Goal: Book appointment/travel/reservation

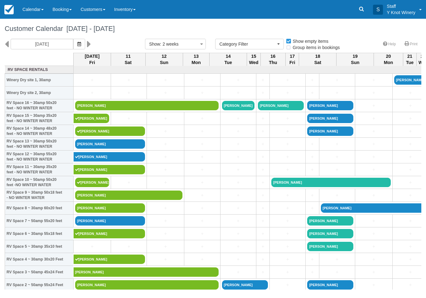
select select
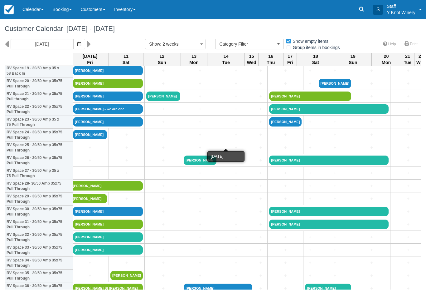
scroll to position [265, 2]
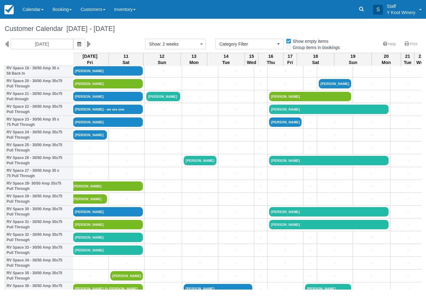
click at [319, 138] on link "+" at bounding box center [335, 135] width 32 height 7
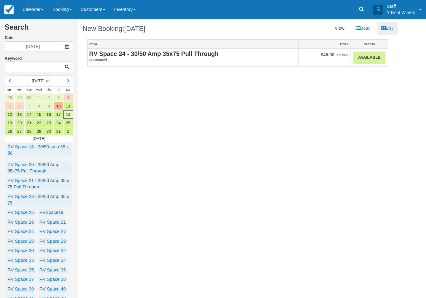
click at [365, 61] on link "Available" at bounding box center [370, 57] width 32 height 12
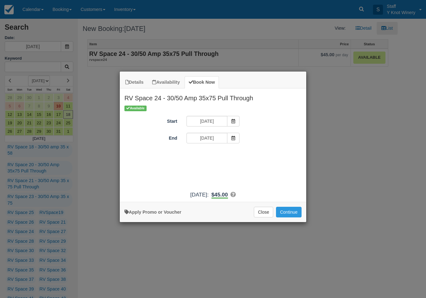
click at [291, 214] on button "Continue" at bounding box center [289, 212] width 26 height 11
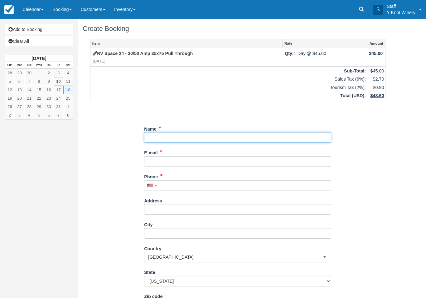
click at [163, 139] on input "Name" at bounding box center [237, 137] width 187 height 11
type input "[PERSON_NAME]"
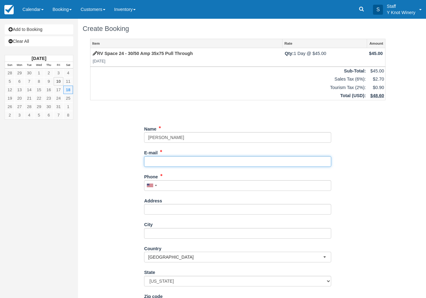
click at [165, 162] on input "E-mail" at bounding box center [237, 161] width 187 height 11
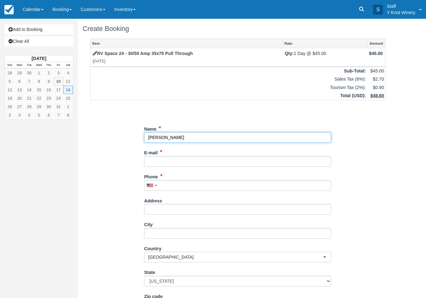
click at [185, 136] on input "Name" at bounding box center [237, 137] width 187 height 11
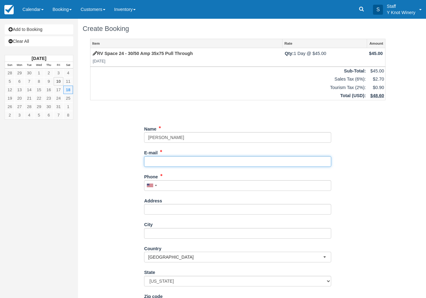
click at [158, 160] on input "E-mail" at bounding box center [237, 161] width 187 height 11
type input "paulnesbitt72@gmail.com"
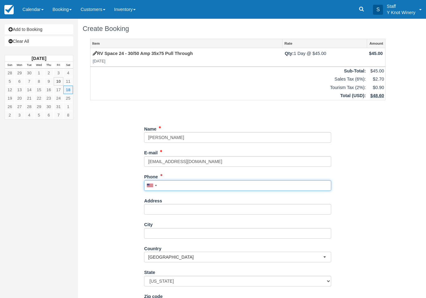
click at [172, 184] on input "Phone" at bounding box center [237, 185] width 187 height 11
type input "c"
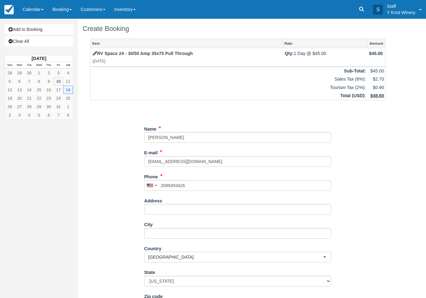
type input "+12089493426"
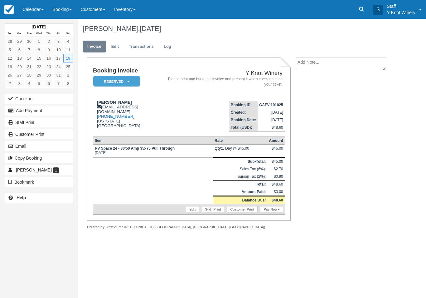
click at [189, 212] on link "Edit" at bounding box center [192, 209] width 13 height 6
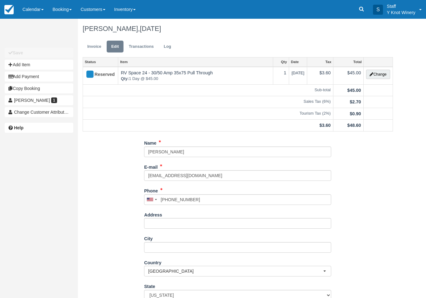
click at [26, 67] on button "Add Item" at bounding box center [39, 65] width 69 height 10
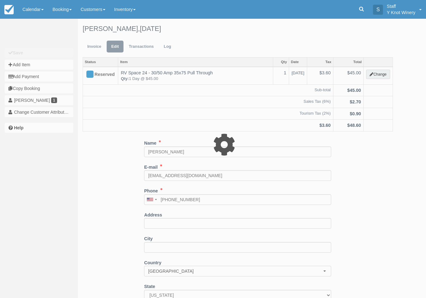
type input "0.00"
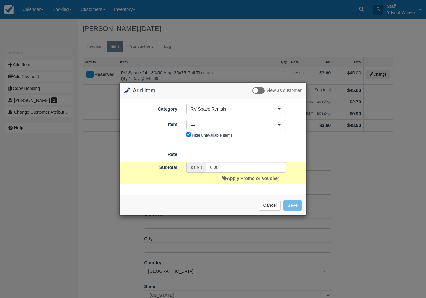
click at [232, 112] on button "RV Space Rentals" at bounding box center [237, 109] width 100 height 11
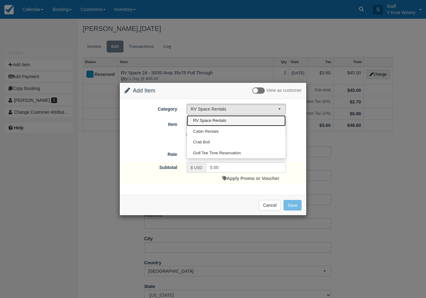
click at [220, 118] on span "RV Space Rentals" at bounding box center [209, 121] width 33 height 6
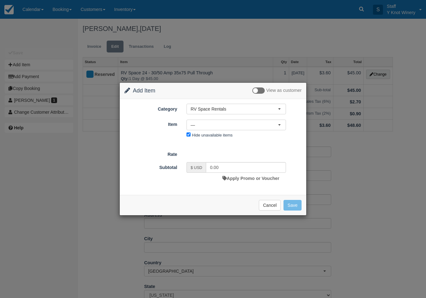
click at [220, 128] on span "—" at bounding box center [234, 125] width 87 height 6
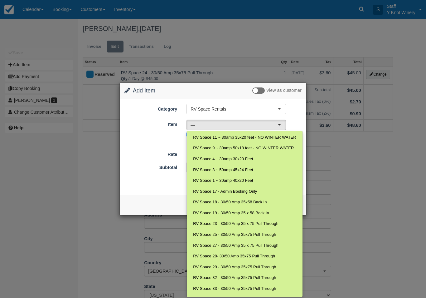
scroll to position [52, 0]
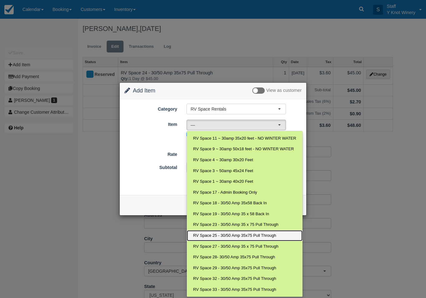
click at [232, 234] on span "RV Space 25 - 30/50 Amp 35x75 Pull Through" at bounding box center [234, 235] width 83 height 6
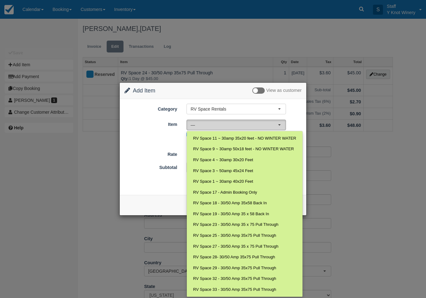
select select "77"
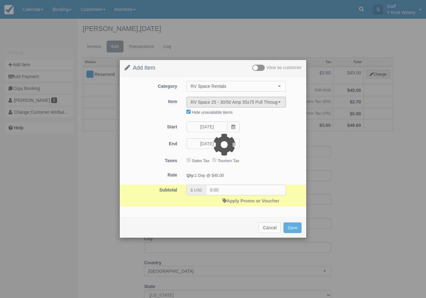
type input "45.00"
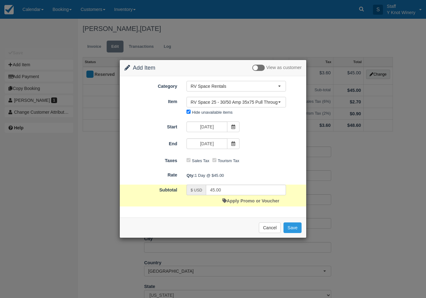
click at [295, 229] on button "Save" at bounding box center [293, 227] width 18 height 11
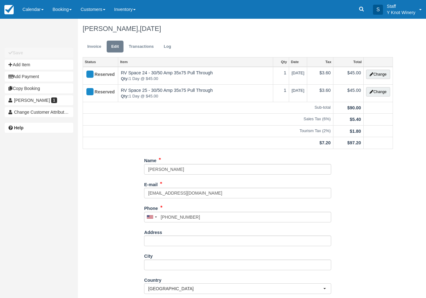
click at [27, 8] on link "Calendar" at bounding box center [33, 9] width 30 height 19
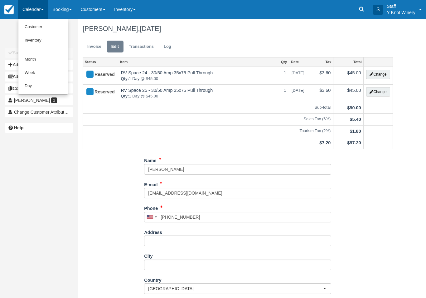
click at [32, 26] on link "Customer" at bounding box center [42, 26] width 49 height 13
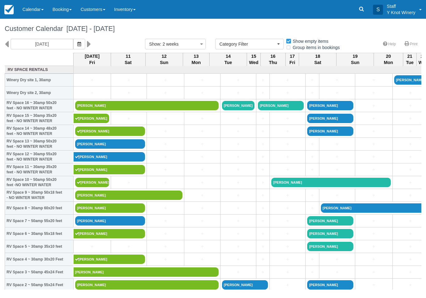
select select
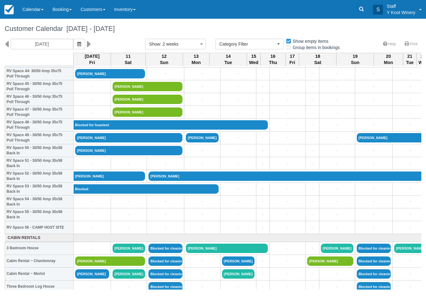
scroll to position [581, 0]
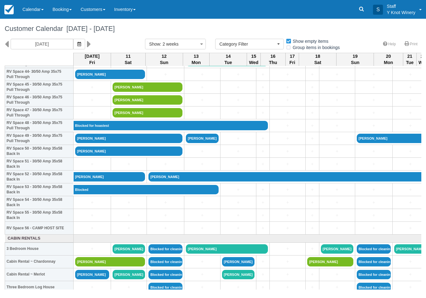
click at [228, 130] on link "Blocked for hoastest" at bounding box center [171, 125] width 195 height 9
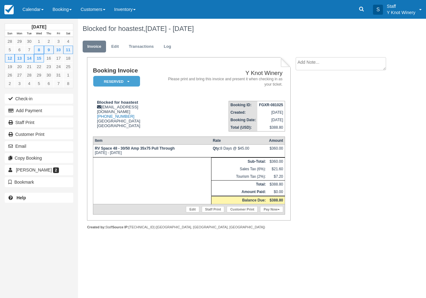
click at [168, 43] on link "Log" at bounding box center [167, 47] width 17 height 12
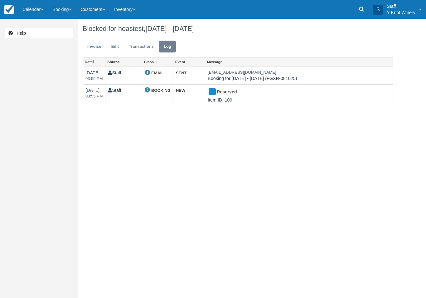
click at [29, 11] on link "Calendar" at bounding box center [33, 9] width 30 height 19
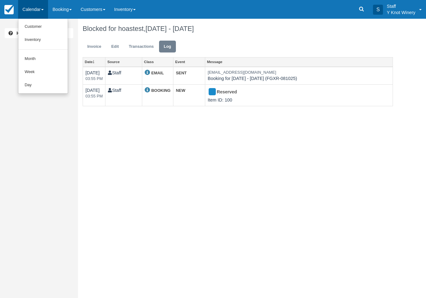
click at [33, 27] on link "Customer" at bounding box center [42, 26] width 49 height 13
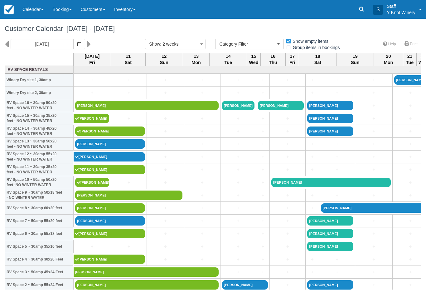
select select
click at [31, 16] on link "Calendar" at bounding box center [33, 9] width 30 height 19
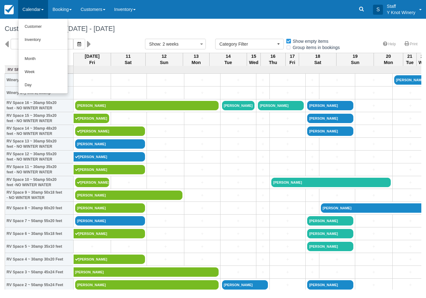
click at [39, 25] on link "Customer" at bounding box center [42, 26] width 49 height 13
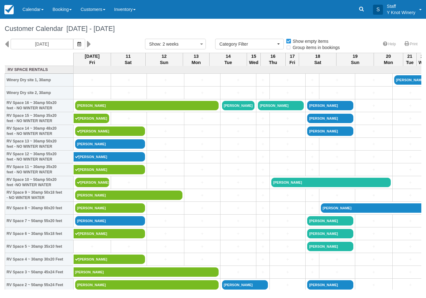
select select
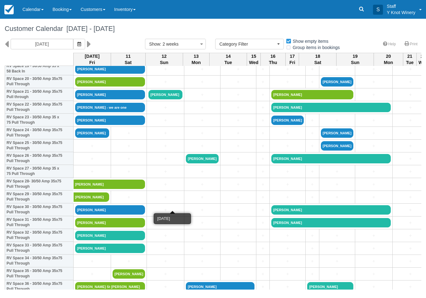
scroll to position [267, 0]
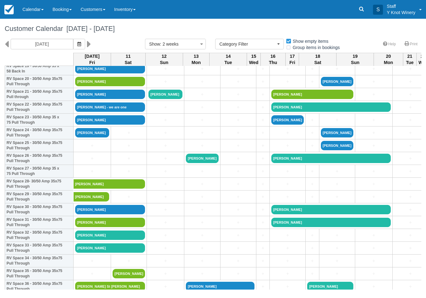
click at [91, 149] on link "+" at bounding box center [92, 145] width 34 height 7
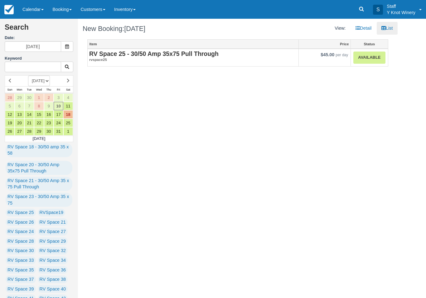
click at [369, 60] on link "Available" at bounding box center [370, 57] width 32 height 12
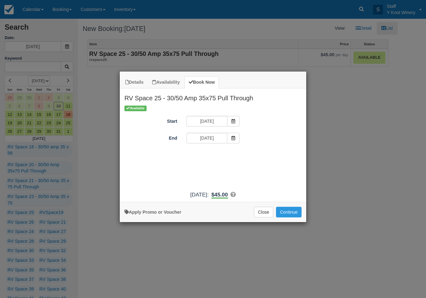
click at [290, 216] on button "Continue" at bounding box center [289, 212] width 26 height 11
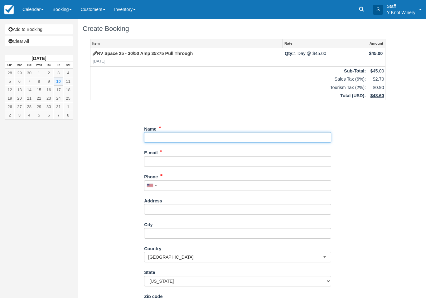
click at [168, 132] on input "Name" at bounding box center [237, 137] width 187 height 11
type input "[PERSON_NAME]"
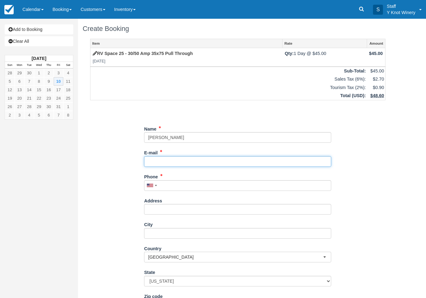
click at [157, 163] on input "E-mail" at bounding box center [237, 161] width 187 height 11
type input "[EMAIL_ADDRESS][PERSON_NAME][DOMAIN_NAME]"
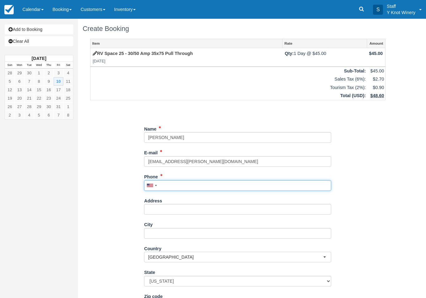
click at [166, 183] on input "Phone" at bounding box center [237, 185] width 187 height 11
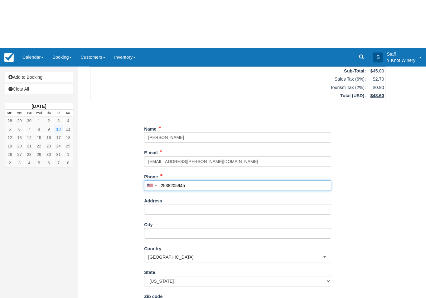
scroll to position [50, 0]
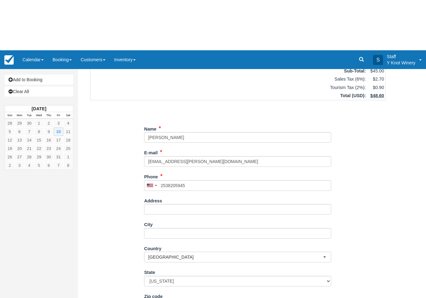
click at [160, 296] on button "Continue" at bounding box center [159, 300] width 30 height 11
type input "[PHONE_NUMBER]"
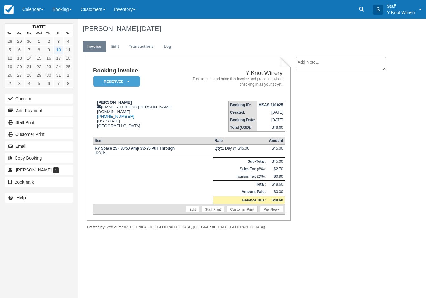
click at [190, 212] on link "Edit" at bounding box center [192, 209] width 13 height 6
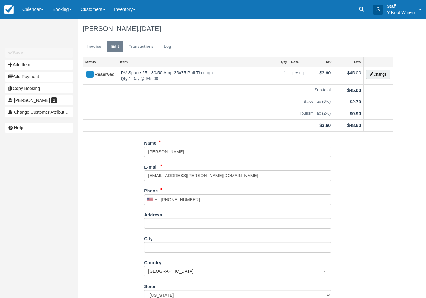
click at [378, 71] on button "Change" at bounding box center [378, 74] width 24 height 9
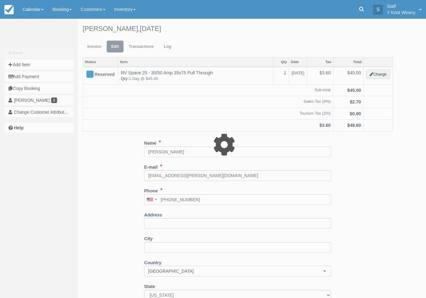
type input "45.00"
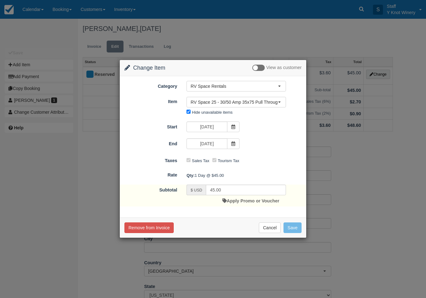
click at [245, 203] on link "Apply Promo or Voucher" at bounding box center [250, 200] width 57 height 5
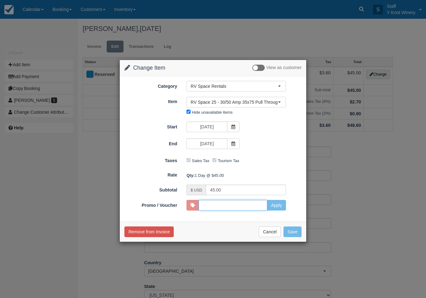
click at [223, 206] on input "Promo / Voucher" at bounding box center [233, 205] width 69 height 11
type input "HHOST"
click at [274, 205] on button "Apply" at bounding box center [276, 205] width 19 height 11
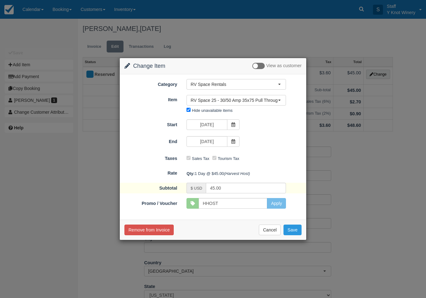
click at [293, 226] on button "Save" at bounding box center [293, 229] width 18 height 11
